Goal: Task Accomplishment & Management: Manage account settings

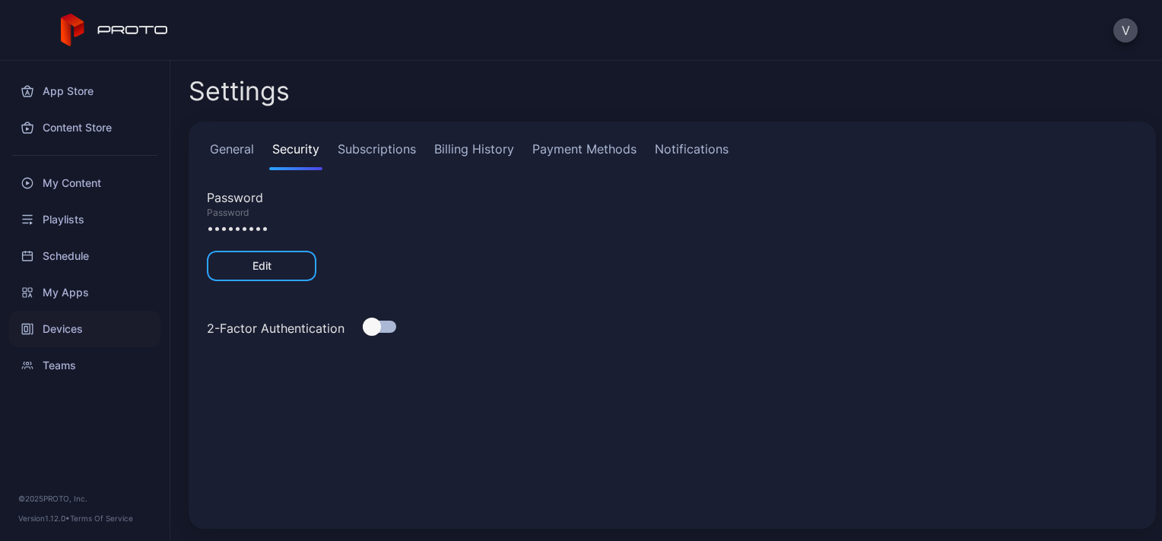
click at [56, 333] on div "Devices" at bounding box center [84, 329] width 151 height 36
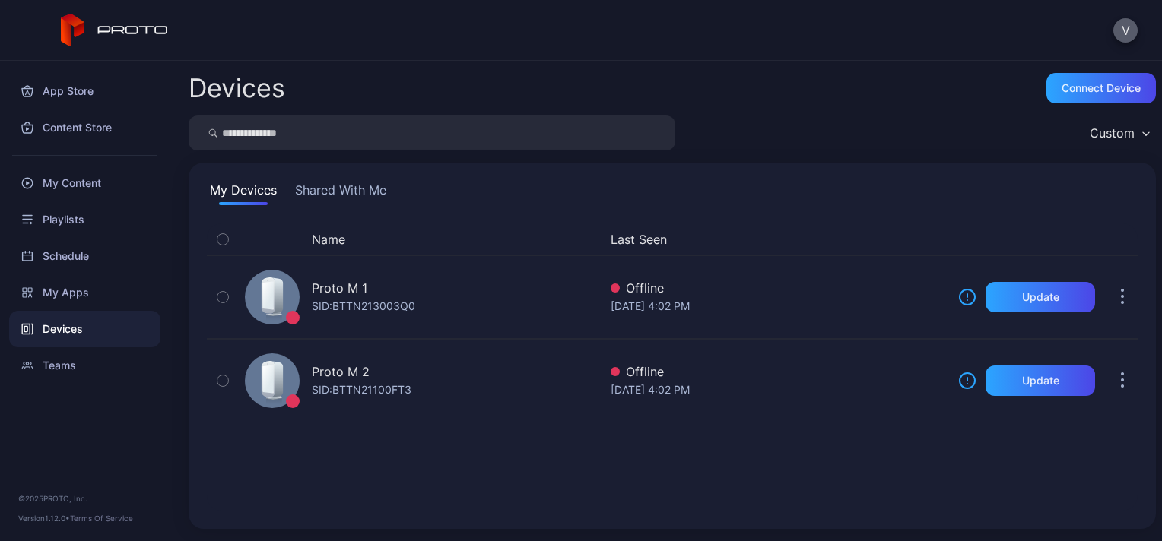
click at [1121, 33] on button "V" at bounding box center [1125, 30] width 24 height 24
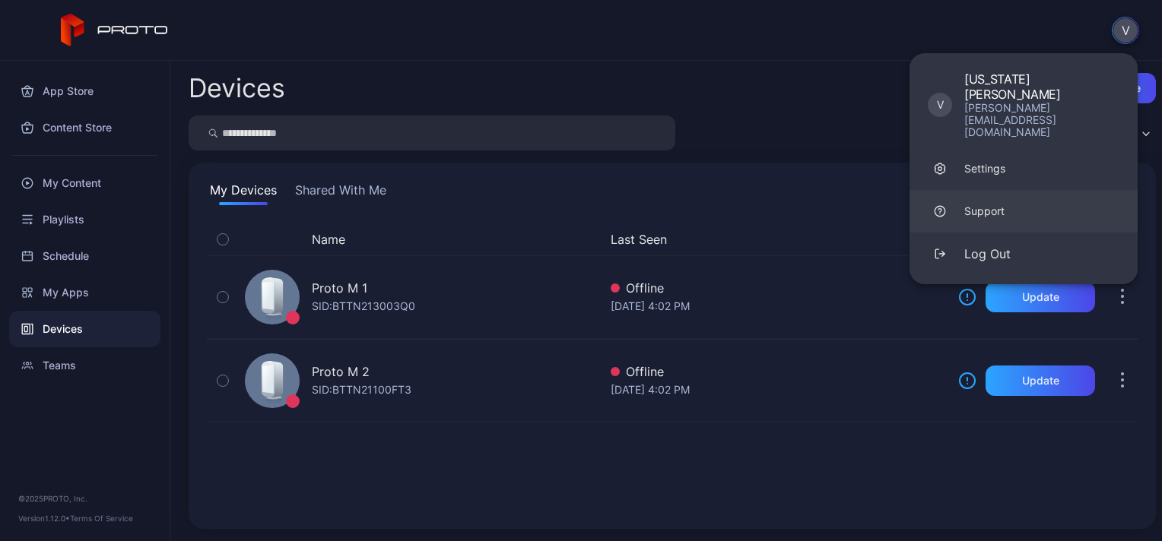
click at [998, 204] on div "Support" at bounding box center [984, 211] width 40 height 15
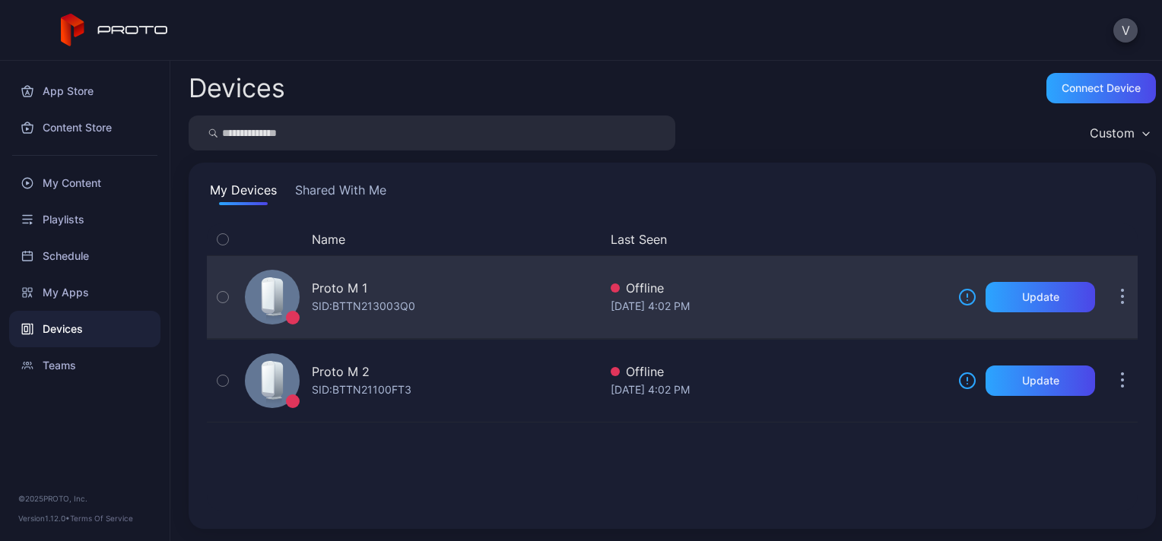
click at [1107, 302] on button "button" at bounding box center [1122, 297] width 30 height 30
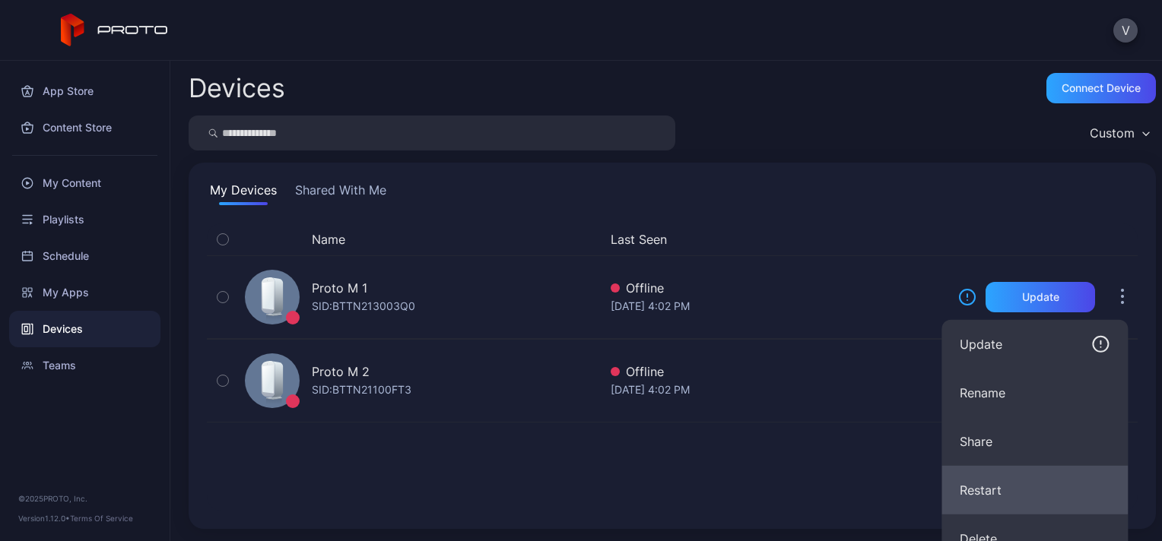
click at [1000, 488] on button "Restart" at bounding box center [1034, 490] width 186 height 49
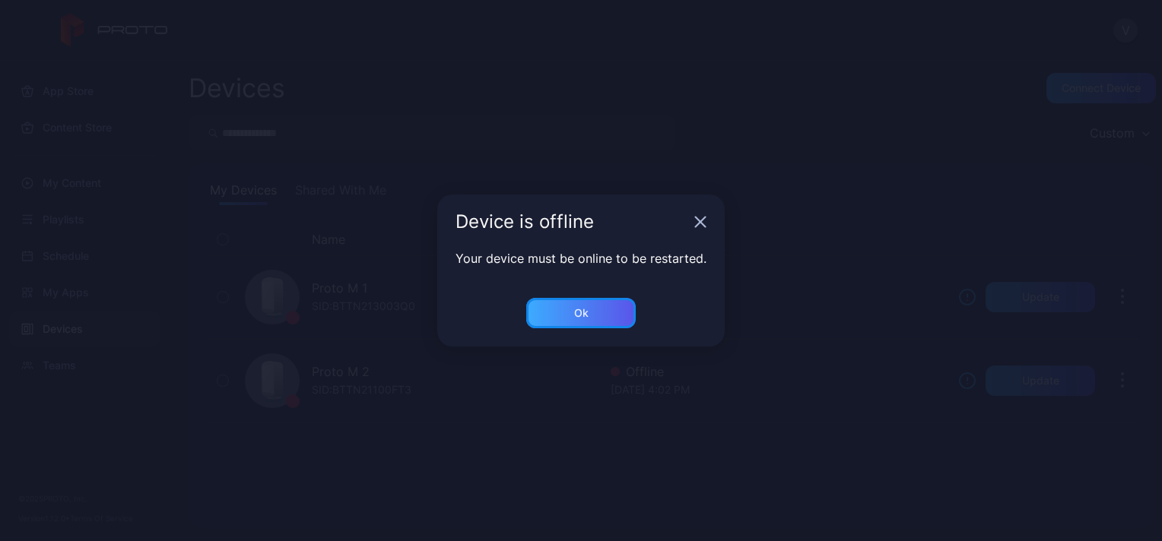
click at [601, 313] on div "Ok" at bounding box center [580, 313] width 109 height 30
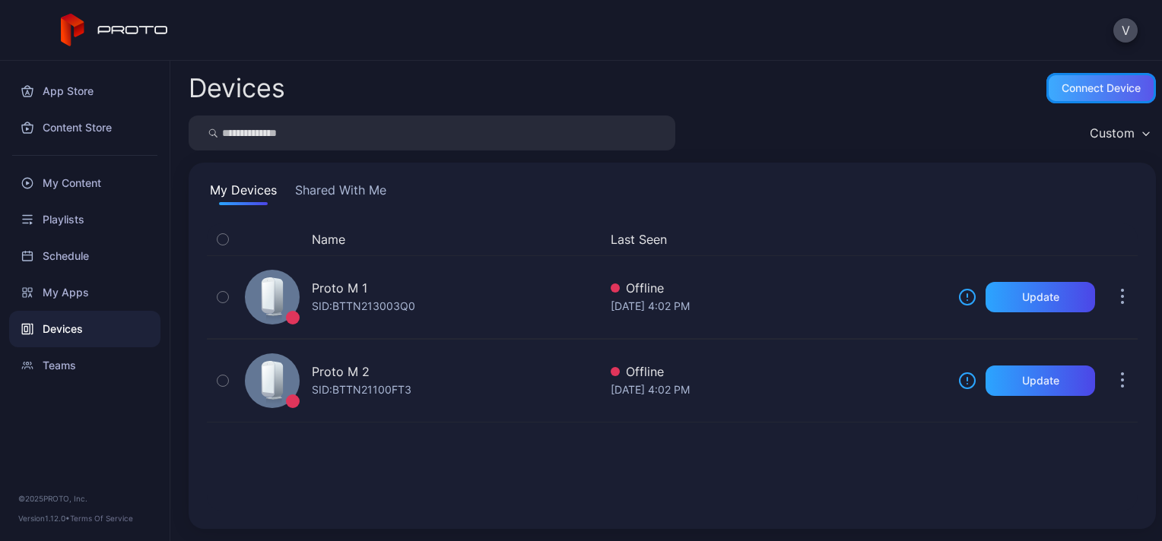
click at [1061, 91] on div "Connect device" at bounding box center [1100, 88] width 79 height 12
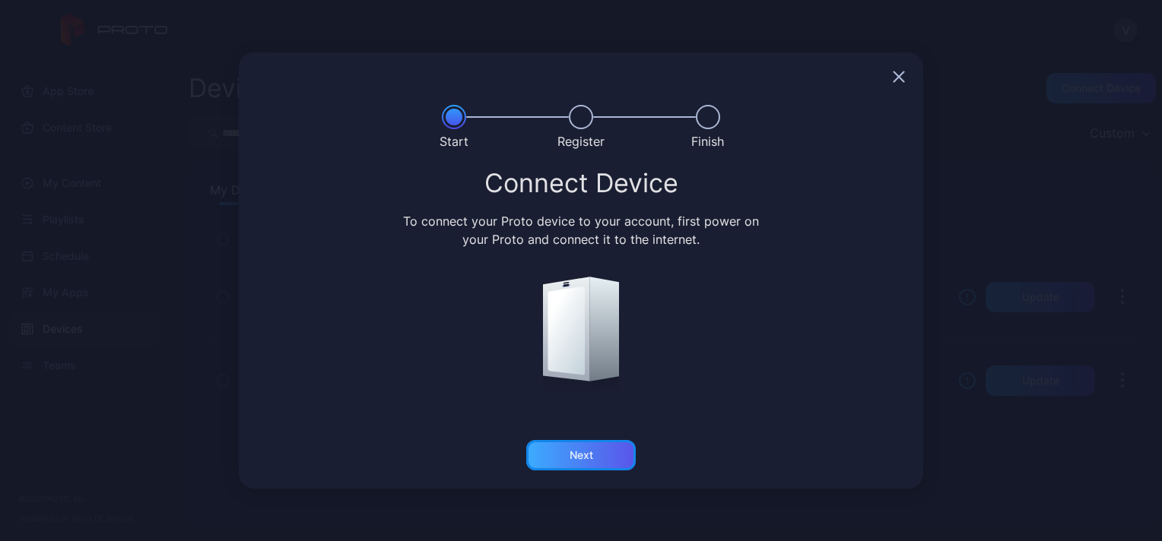
click at [599, 468] on div "Next" at bounding box center [580, 455] width 109 height 30
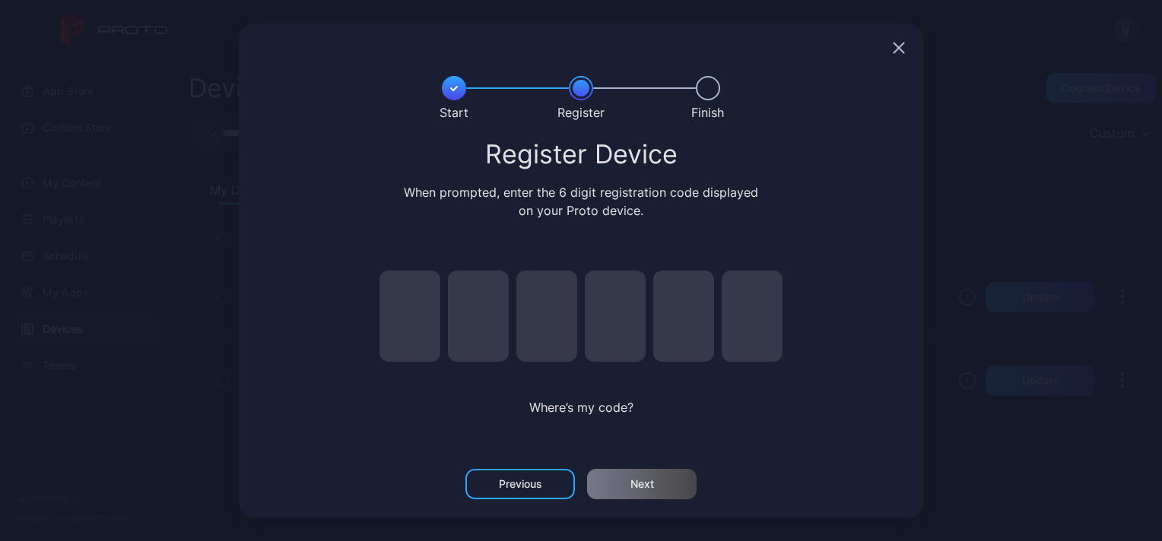
click at [893, 50] on icon "button" at bounding box center [899, 48] width 12 height 12
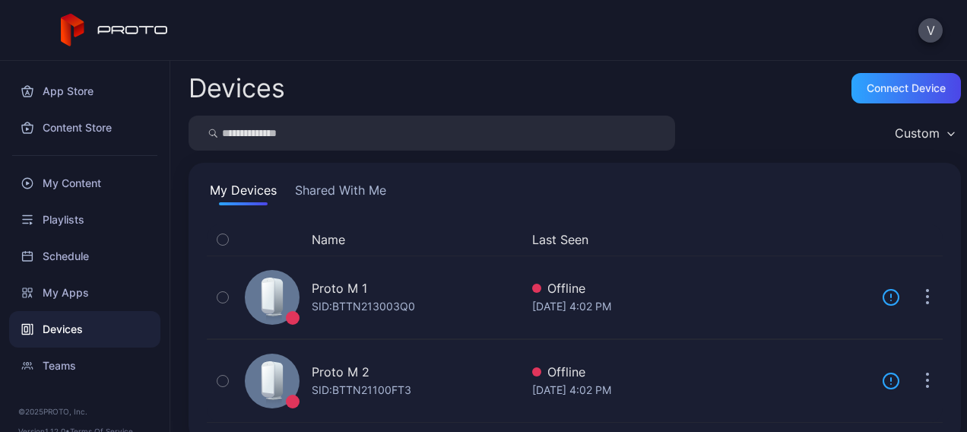
scroll to position [20, 0]
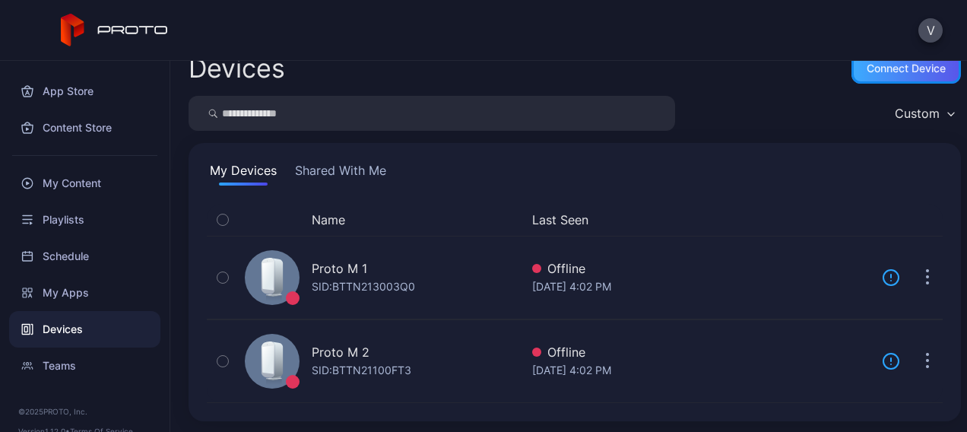
click at [867, 73] on div "Connect device" at bounding box center [906, 68] width 79 height 12
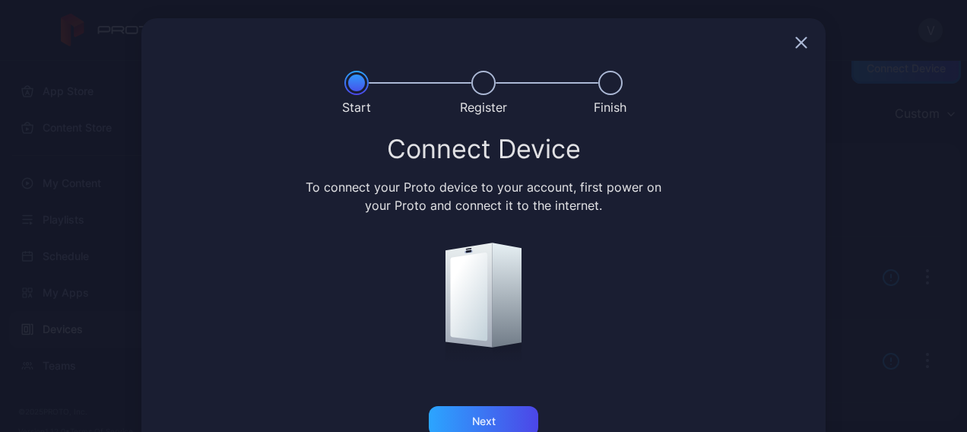
scroll to position [40, 0]
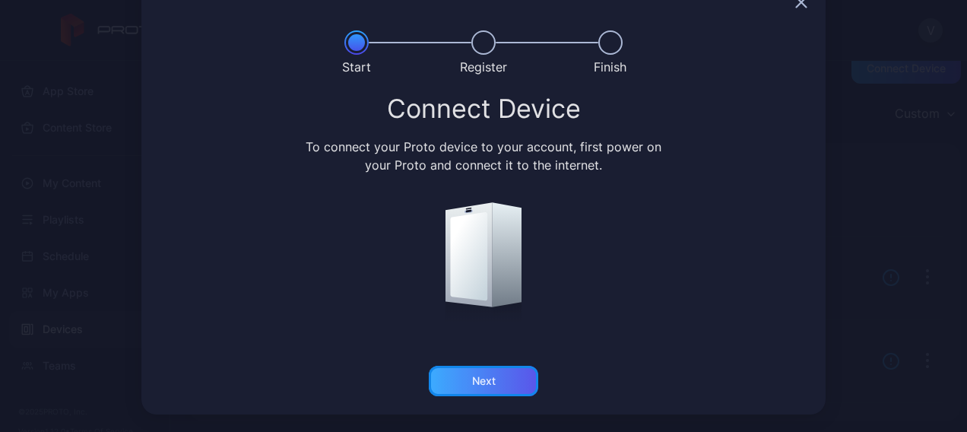
click at [506, 385] on div "Next" at bounding box center [483, 381] width 109 height 30
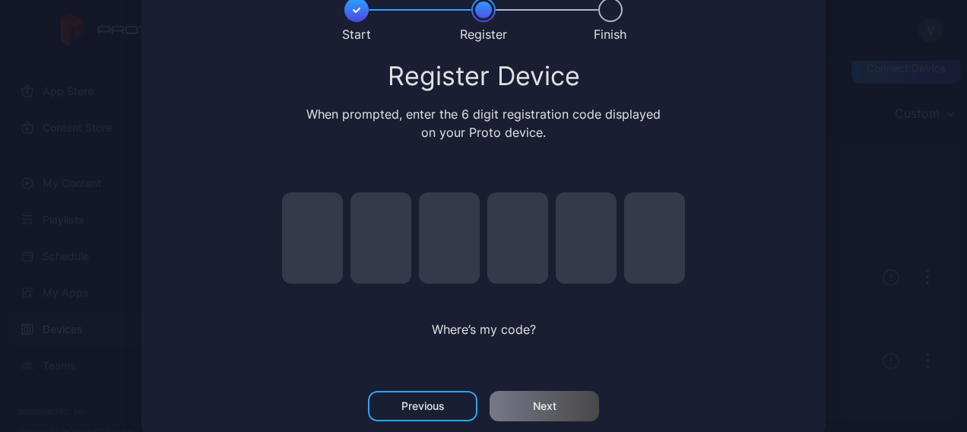
scroll to position [99, 0]
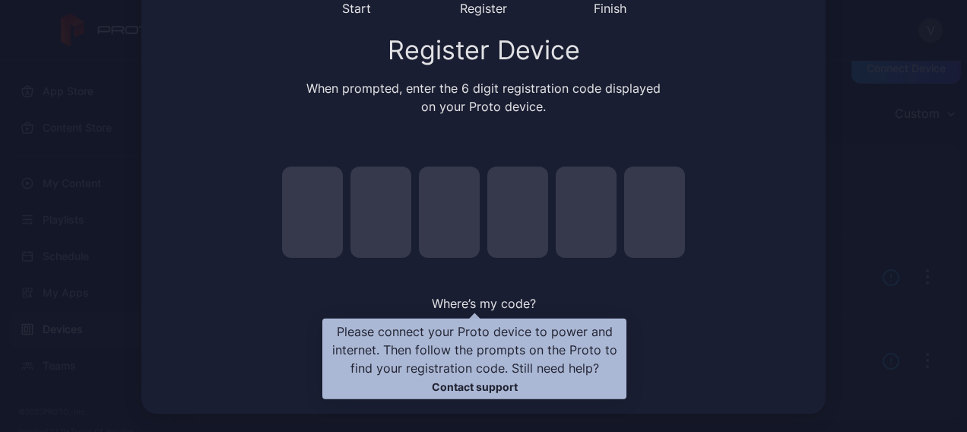
click at [494, 304] on span "Where’s my code?" at bounding box center [484, 303] width 104 height 15
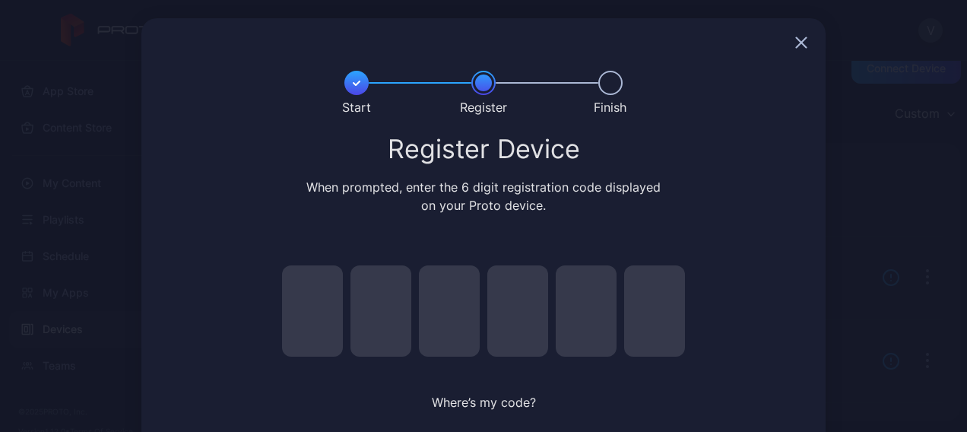
scroll to position [0, 0]
click at [795, 40] on icon "button" at bounding box center [801, 42] width 12 height 12
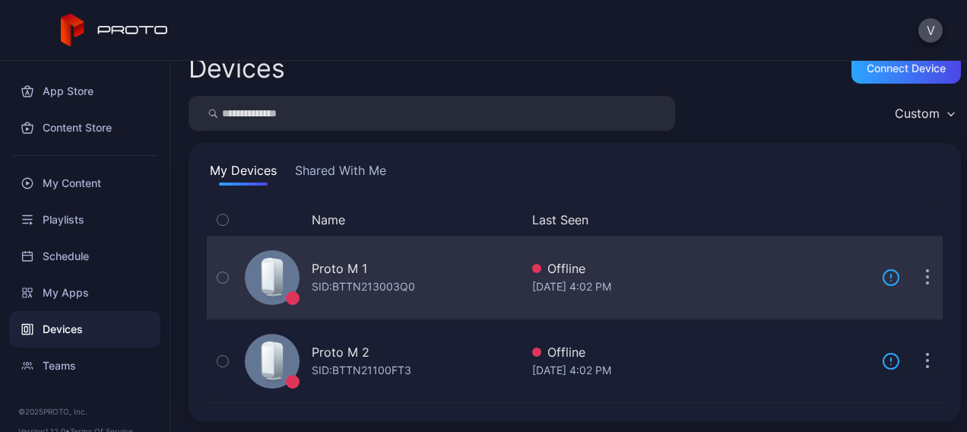
click at [912, 284] on button "button" at bounding box center [927, 277] width 30 height 30
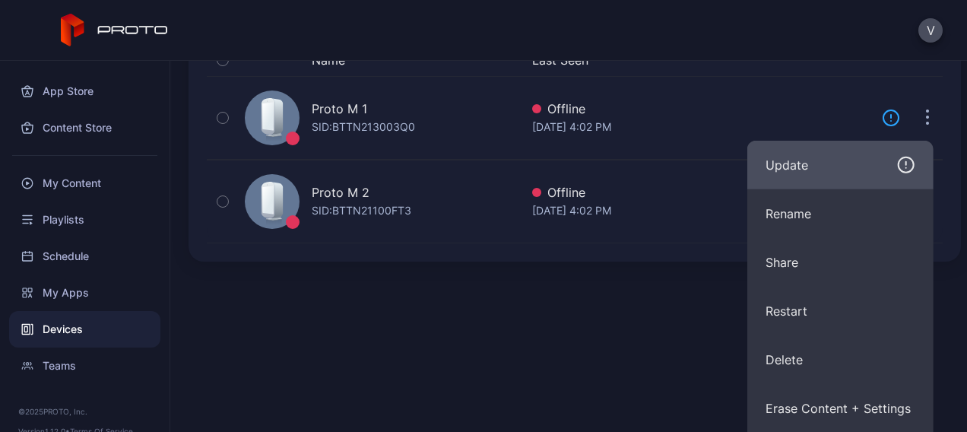
scroll to position [248, 0]
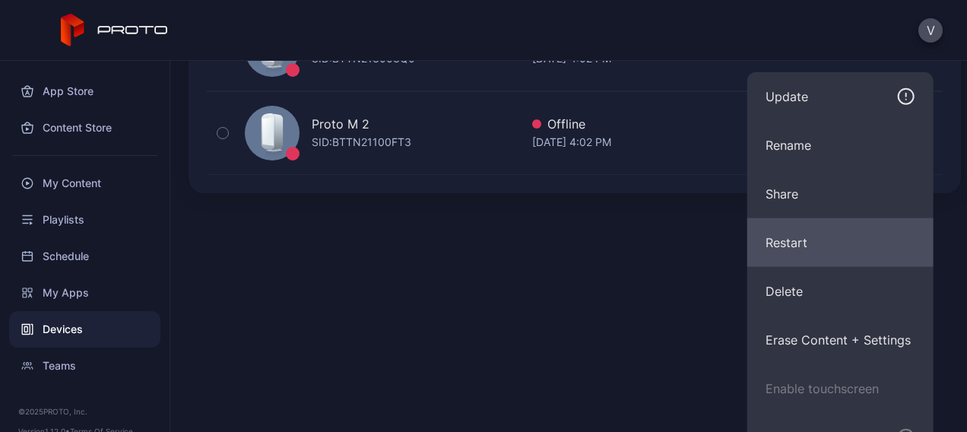
click at [829, 246] on button "Restart" at bounding box center [840, 242] width 186 height 49
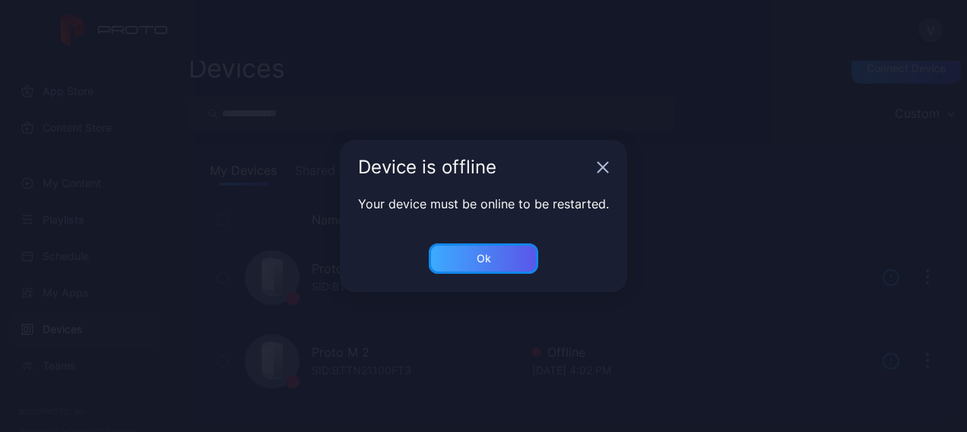
click at [493, 266] on div "Ok" at bounding box center [483, 258] width 109 height 30
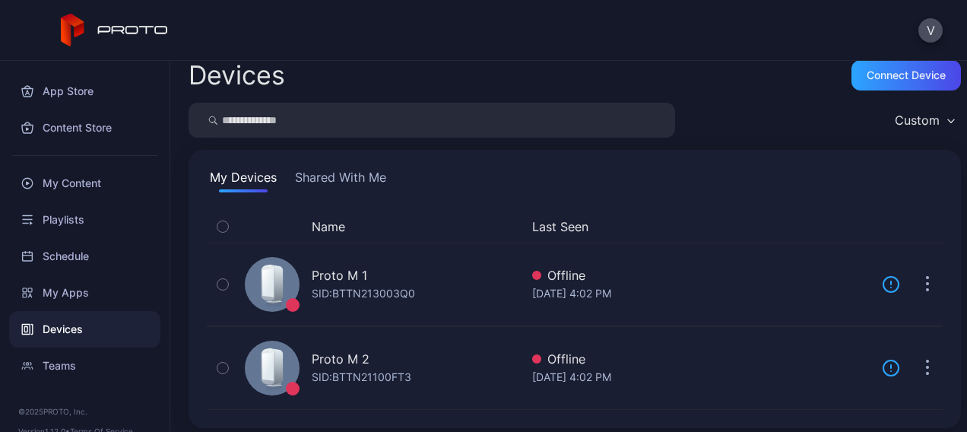
scroll to position [20, 0]
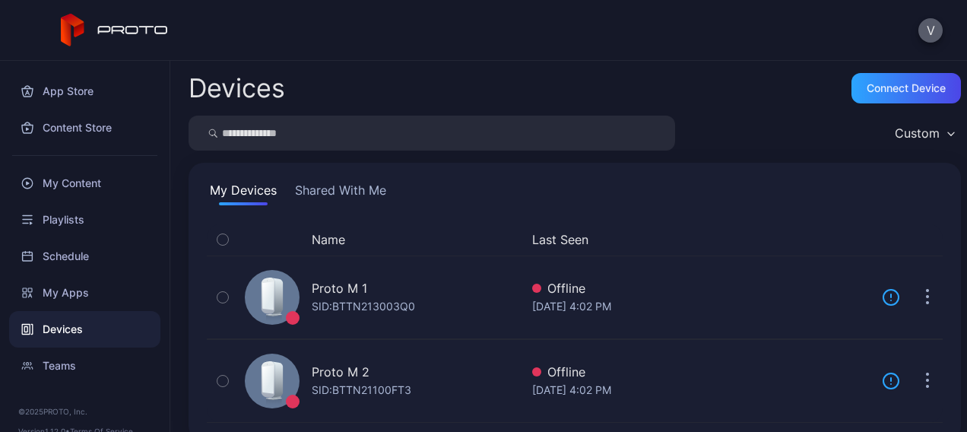
click at [935, 30] on button "V" at bounding box center [930, 30] width 24 height 24
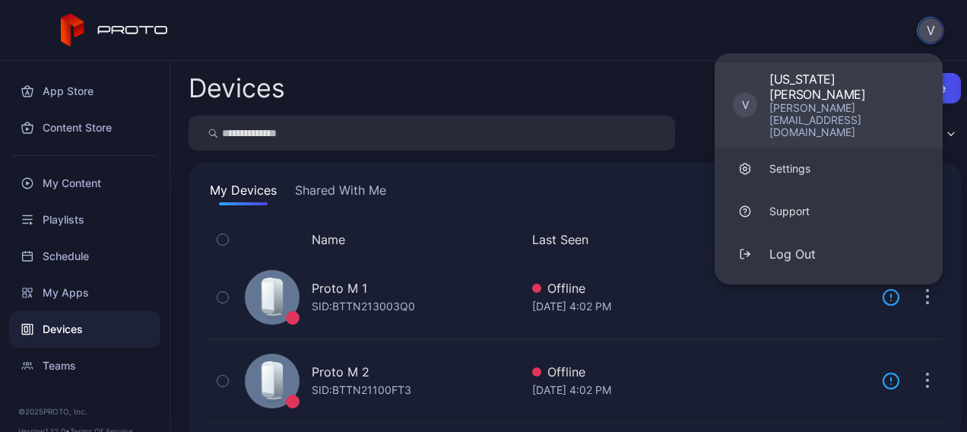
click at [822, 102] on div "gaffney@mint.ca" at bounding box center [846, 120] width 155 height 36
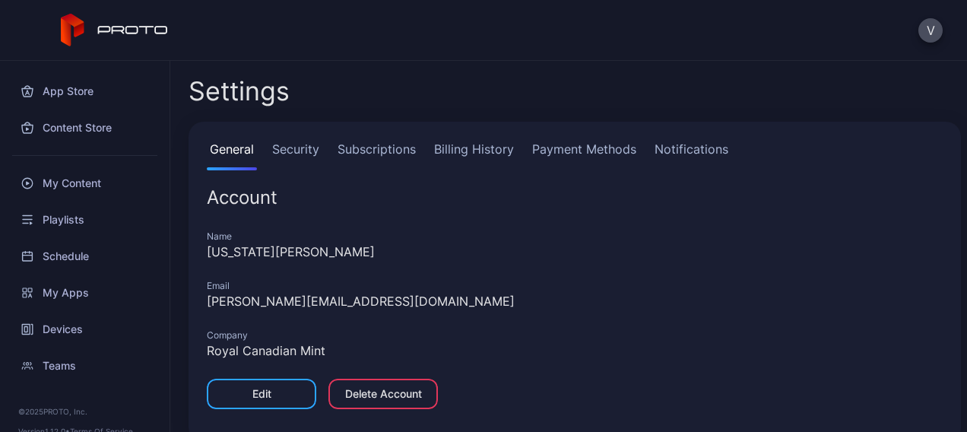
click at [397, 151] on link "Subscriptions" at bounding box center [376, 155] width 84 height 30
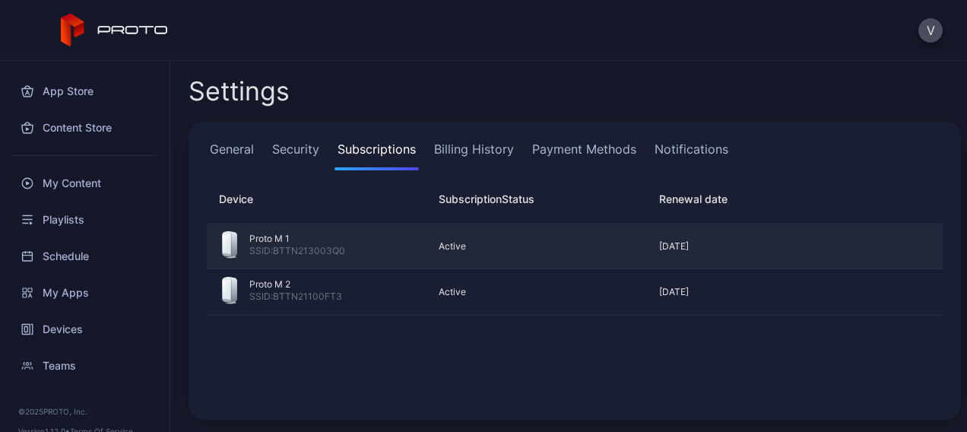
click at [550, 243] on div "Active" at bounding box center [530, 246] width 208 height 12
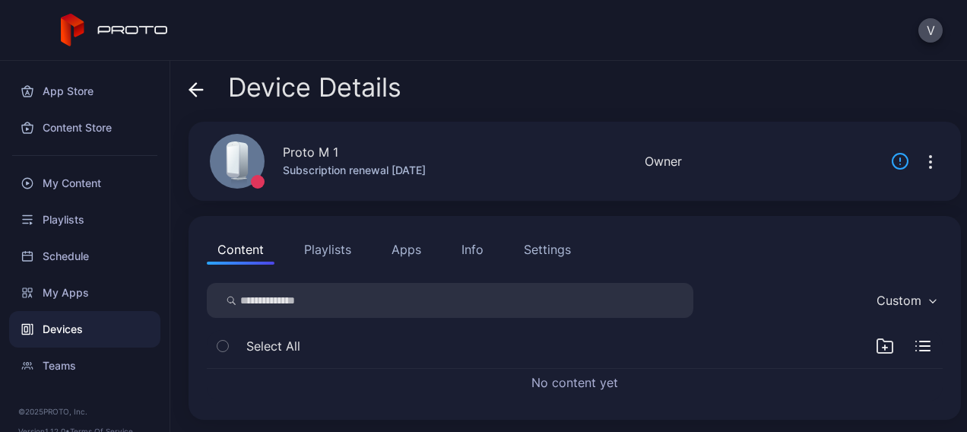
click at [921, 167] on icon "button" at bounding box center [930, 162] width 18 height 18
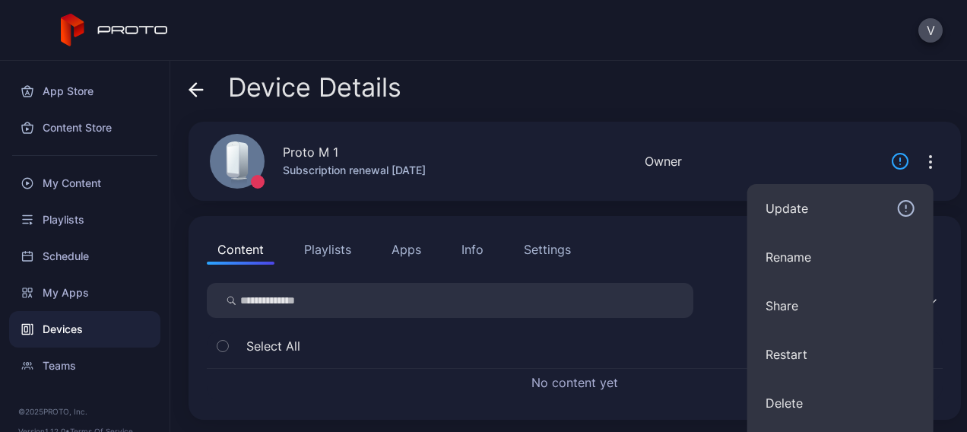
click at [455, 160] on div "Proto M 1 Subscription renewal Jul 17, 2026 Offline Last Seen Oct 17, 2023 at 4…" at bounding box center [575, 161] width 772 height 79
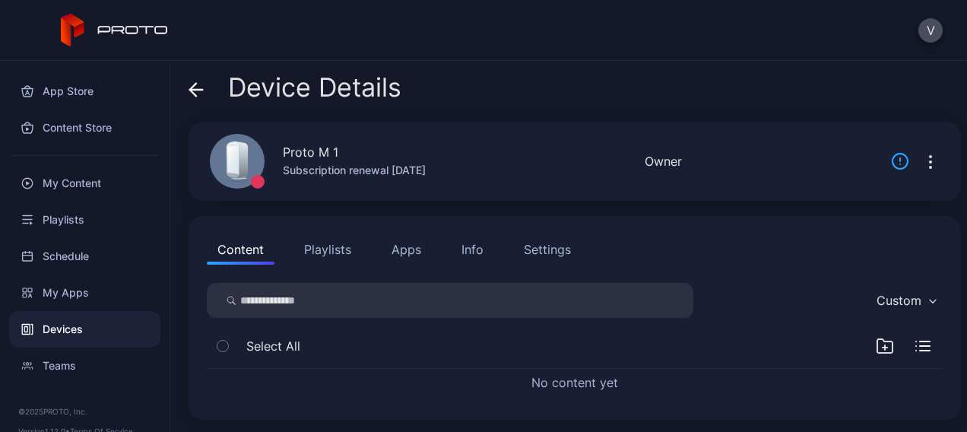
click at [468, 249] on div "Info" at bounding box center [472, 249] width 22 height 18
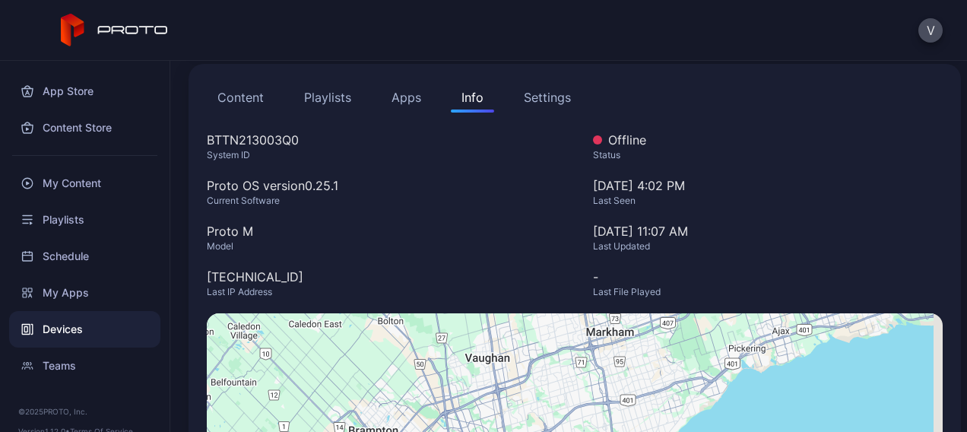
scroll to position [336, 0]
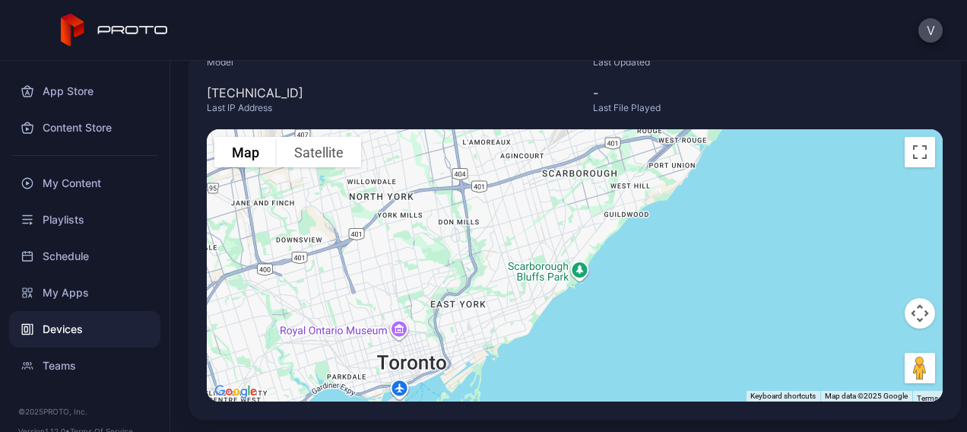
click at [807, 90] on div "-" at bounding box center [768, 93] width 350 height 18
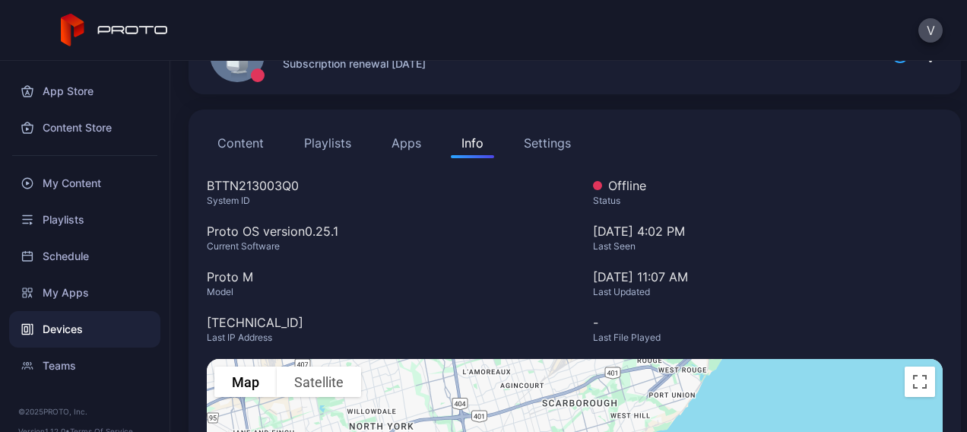
scroll to position [0, 0]
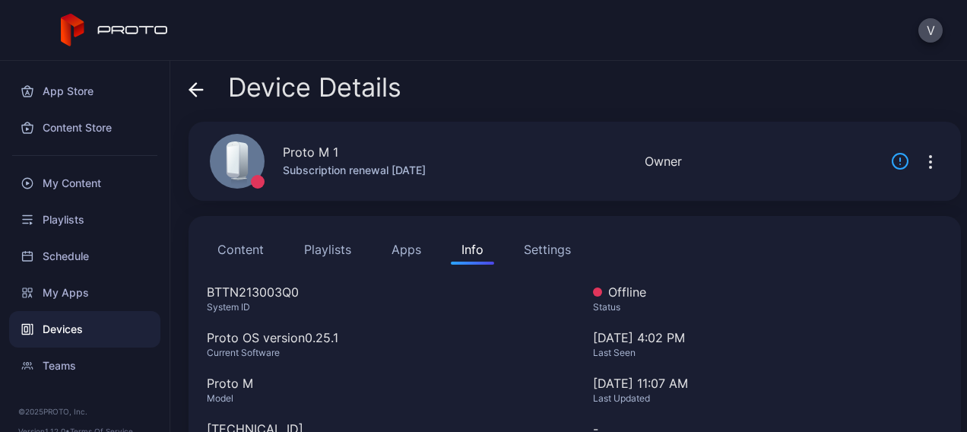
click at [208, 90] on div "Device Details" at bounding box center [295, 91] width 213 height 36
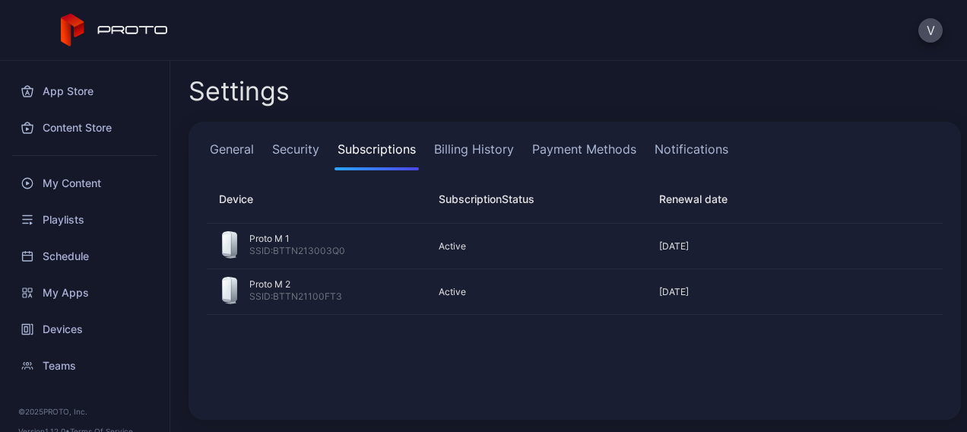
click at [492, 147] on link "Billing History" at bounding box center [474, 155] width 86 height 30
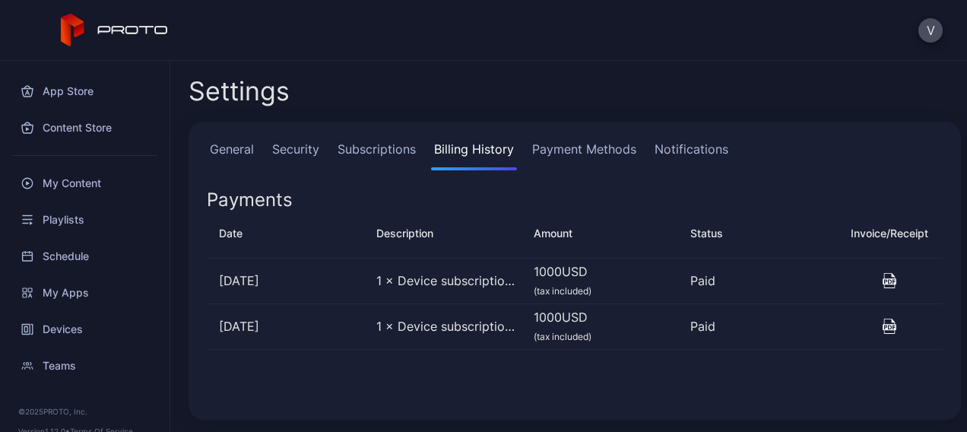
click at [883, 279] on icon "button" at bounding box center [890, 280] width 14 height 15
